Goal: Information Seeking & Learning: Check status

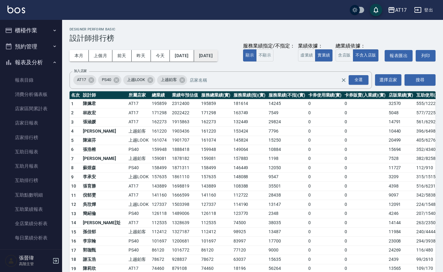
scroll to position [174, 0]
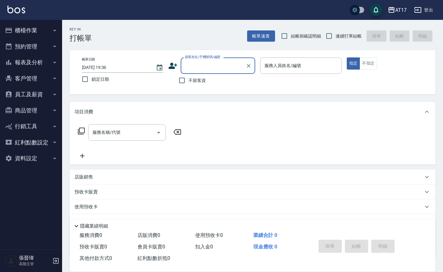
click at [44, 63] on button "報表及分析" at bounding box center [30, 62] width 57 height 16
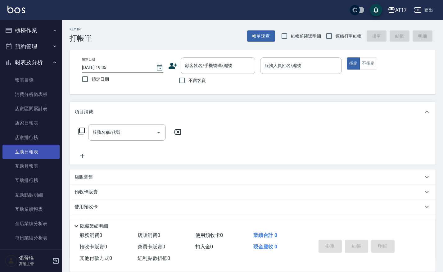
click at [39, 145] on link "互助日報表" at bounding box center [30, 152] width 57 height 14
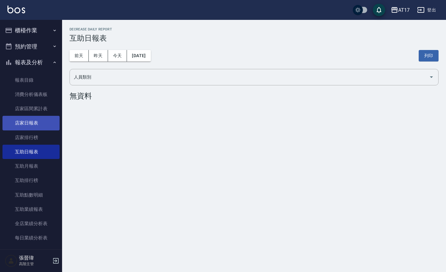
click at [36, 123] on link "店家日報表" at bounding box center [30, 123] width 57 height 14
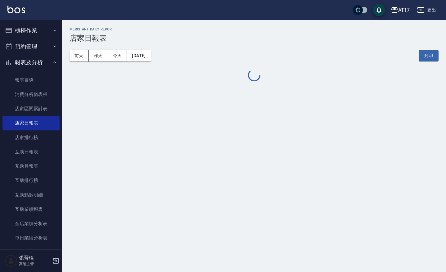
click at [140, 60] on button "2025/09/14" at bounding box center [139, 55] width 24 height 11
click at [150, 57] on button "2025/09/14" at bounding box center [139, 55] width 24 height 11
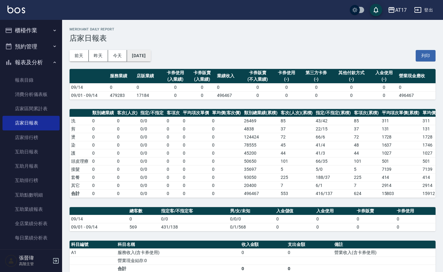
click at [150, 55] on button "2025/09/14" at bounding box center [139, 55] width 24 height 11
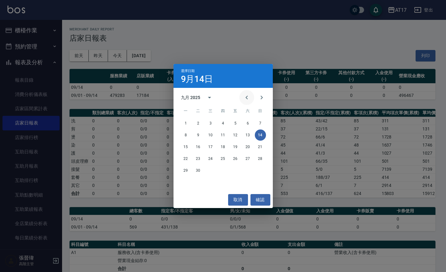
click at [245, 96] on icon "Previous month" at bounding box center [246, 97] width 7 height 7
click at [260, 167] on button "31" at bounding box center [260, 170] width 11 height 11
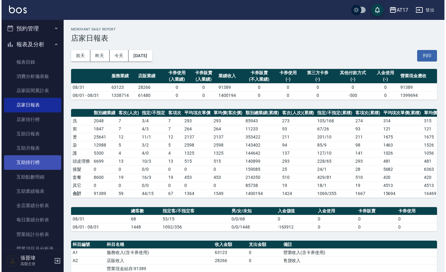
scroll to position [25, 0]
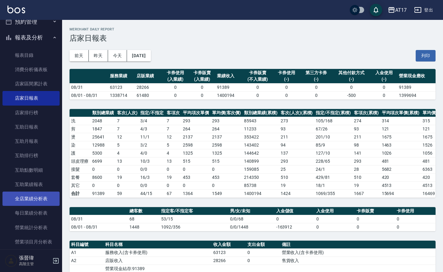
click at [40, 193] on link "全店業績分析表" at bounding box center [30, 198] width 57 height 14
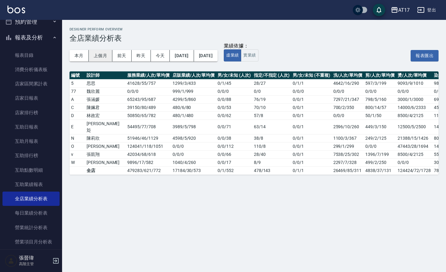
click at [106, 58] on button "上個月" at bounding box center [101, 55] width 24 height 11
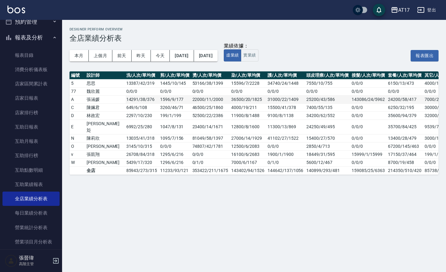
scroll to position [0, 207]
click at [258, 56] on button "實業績" at bounding box center [249, 55] width 17 height 12
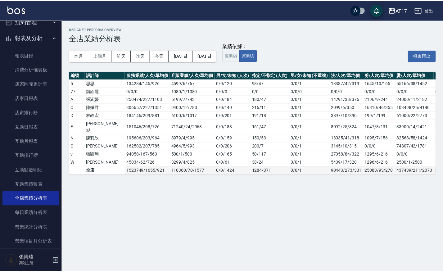
scroll to position [0, 0]
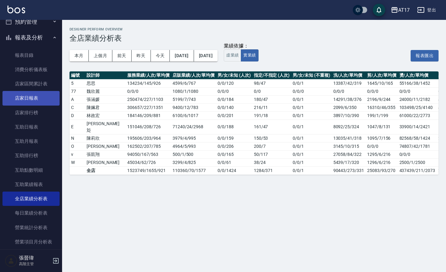
click at [32, 98] on link "店家日報表" at bounding box center [30, 98] width 57 height 14
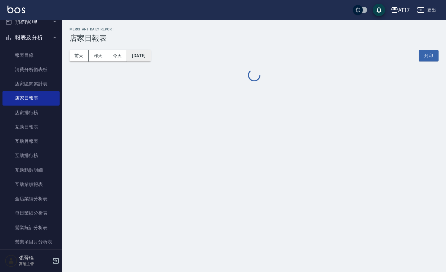
click at [146, 53] on button "2025/09/14" at bounding box center [139, 55] width 24 height 11
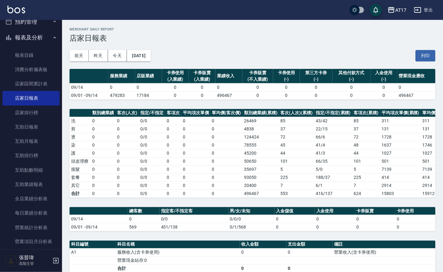
click at [150, 53] on button "2025/09/14" at bounding box center [139, 55] width 24 height 11
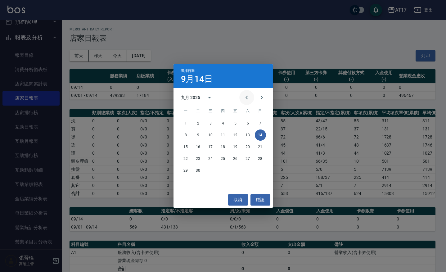
click at [247, 93] on button "Previous month" at bounding box center [246, 97] width 15 height 15
click at [263, 170] on button "31" at bounding box center [260, 170] width 11 height 11
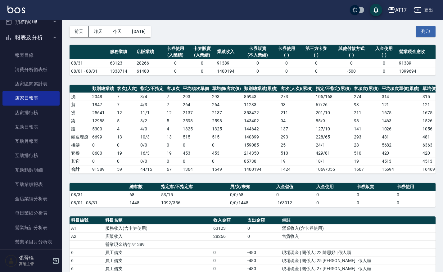
scroll to position [27, 0]
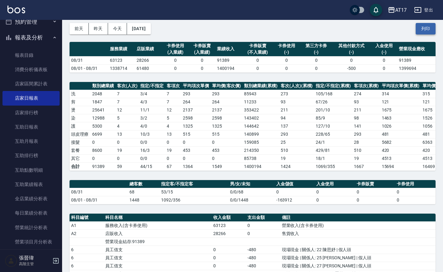
click at [415, 33] on button "列印" at bounding box center [425, 28] width 20 height 11
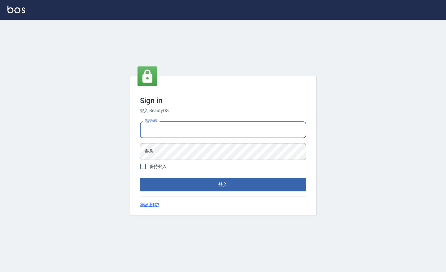
type input "0963199014"
click at [223, 184] on button "登入" at bounding box center [223, 184] width 166 height 13
